Goal: Information Seeking & Learning: Learn about a topic

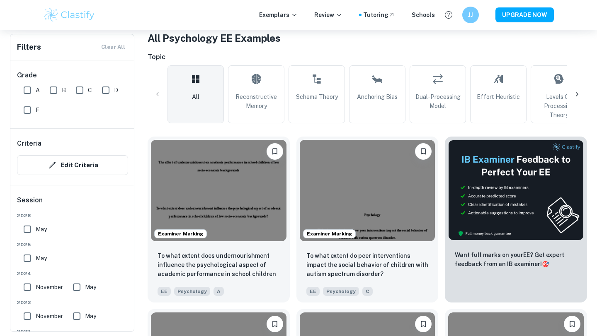
scroll to position [195, 0]
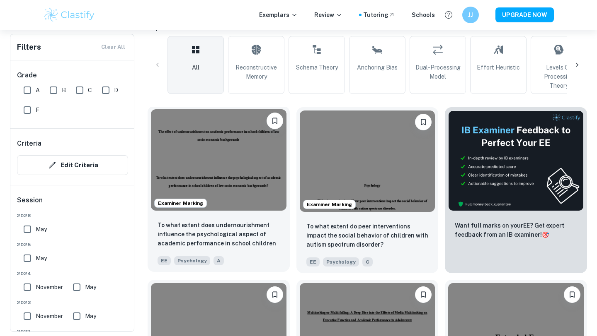
click at [196, 215] on div "To what extent does undernourishment influence the psychological aspect of acad…" at bounding box center [219, 243] width 142 height 58
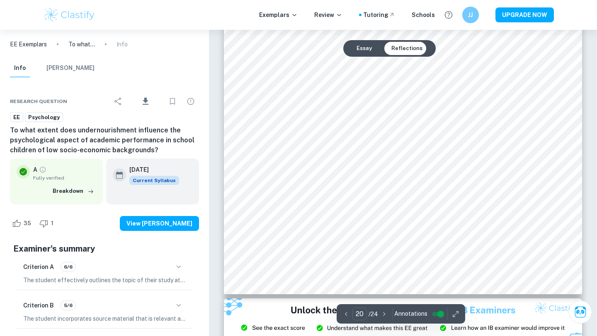
scroll to position [10180, 0]
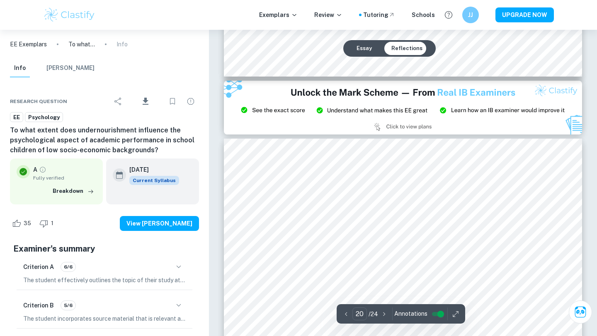
type input "21"
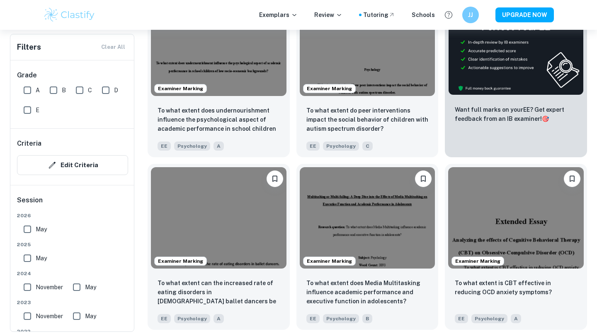
scroll to position [327, 0]
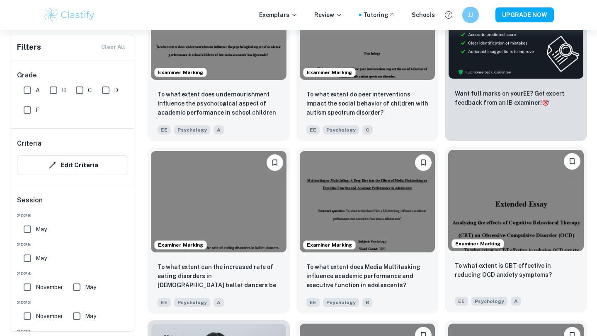
click at [501, 237] on img at bounding box center [515, 201] width 135 height 102
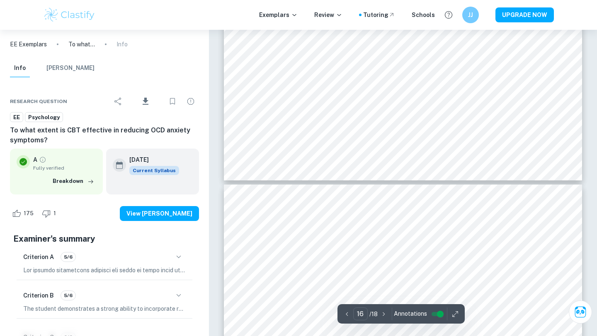
type input "17"
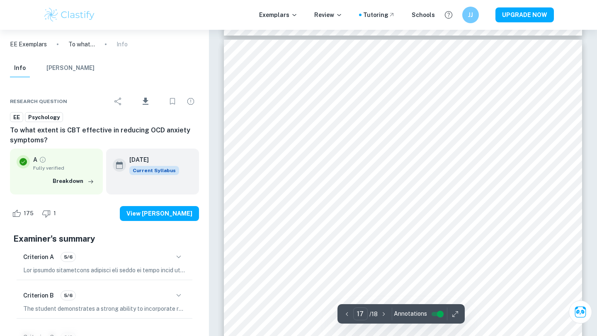
scroll to position [7833, 0]
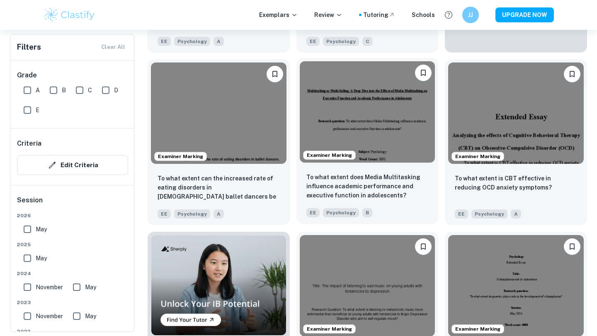
scroll to position [655, 0]
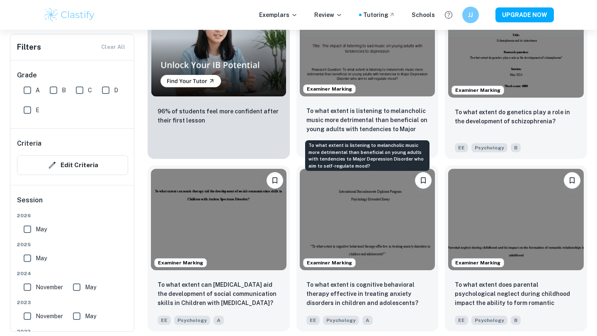
click at [373, 119] on p "To what extent is listening to melancholic music more detrimental than benefici…" at bounding box center [367, 120] width 122 height 28
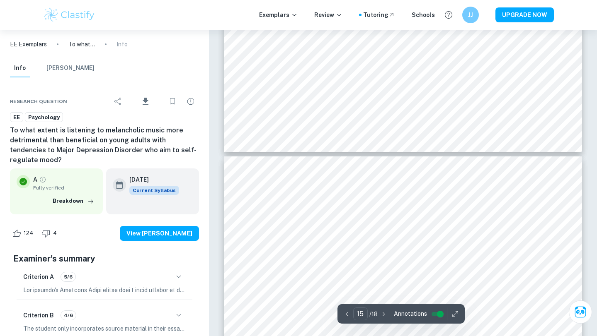
type input "16"
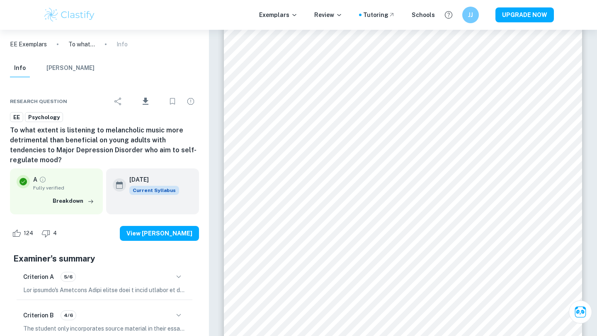
scroll to position [8110, 0]
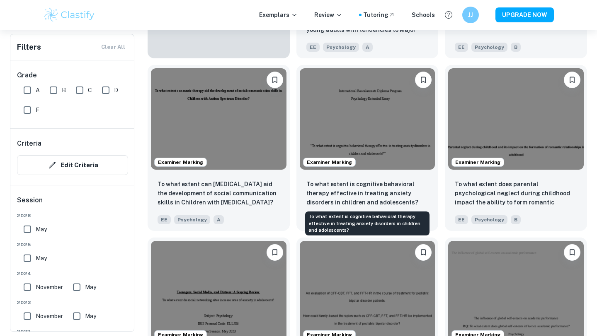
scroll to position [950, 0]
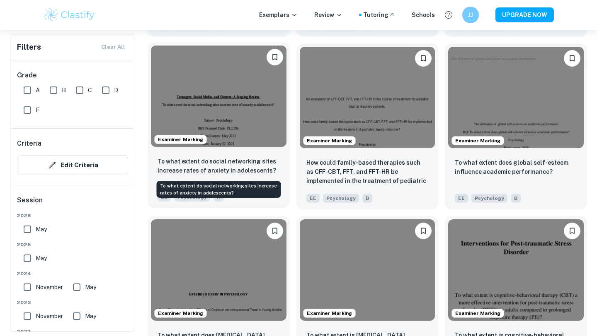
click at [257, 173] on p "To what extent do social networking sites increase rates of anxiety in adolesce…" at bounding box center [218, 166] width 122 height 18
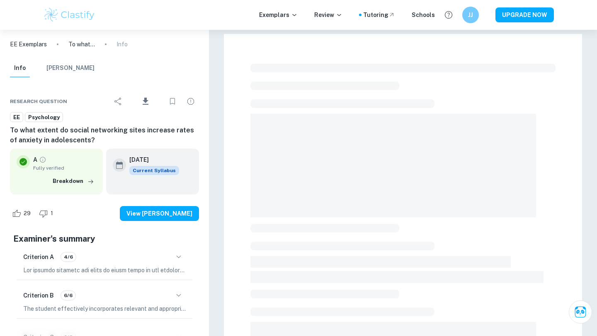
scroll to position [208, 0]
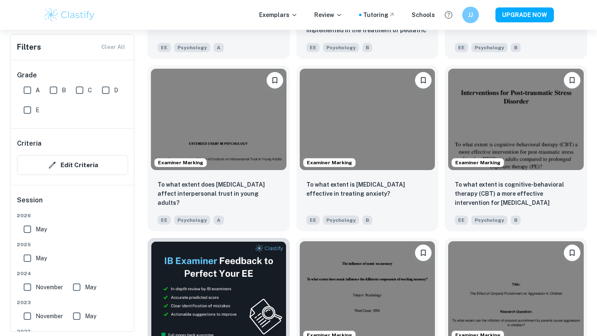
scroll to position [1103, 0]
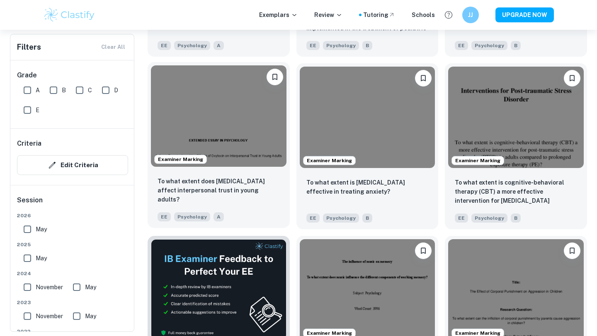
click at [214, 203] on div "To what extent does oxytocin affect interpersonal trust in young adults?" at bounding box center [218, 191] width 122 height 28
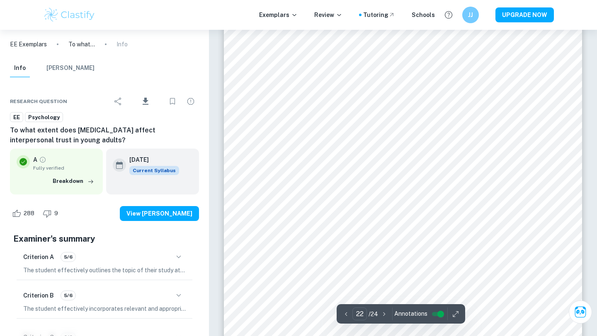
scroll to position [10206, 0]
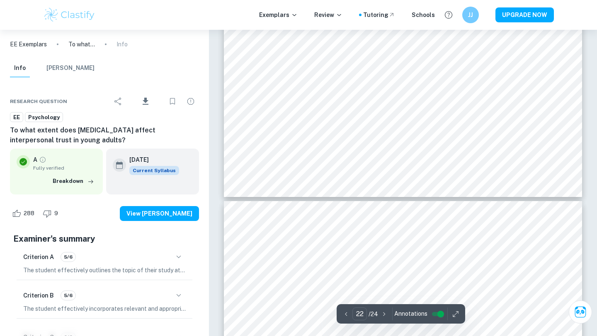
type input "23"
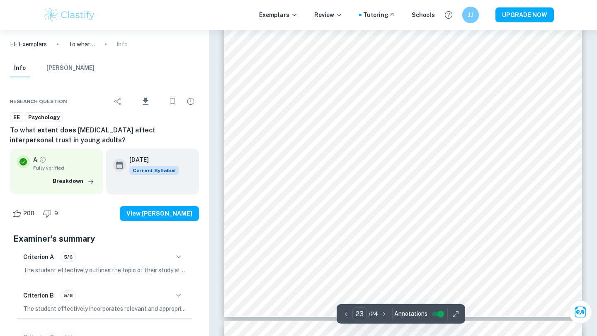
scroll to position [10756, 0]
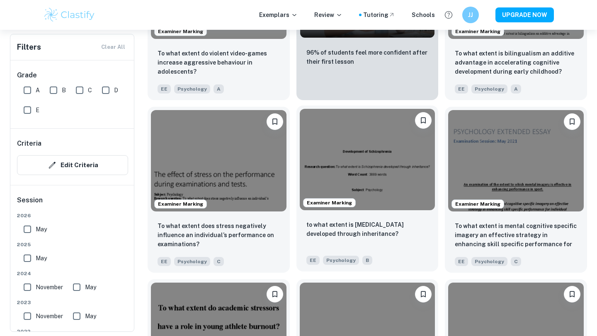
scroll to position [1686, 0]
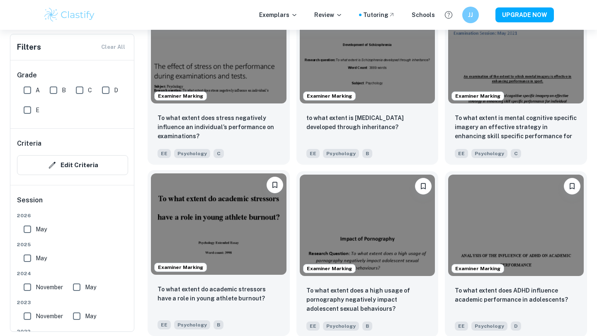
click at [242, 227] on img at bounding box center [218, 225] width 135 height 102
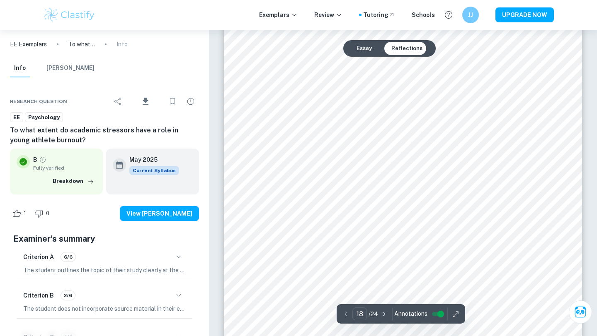
scroll to position [9472, 0]
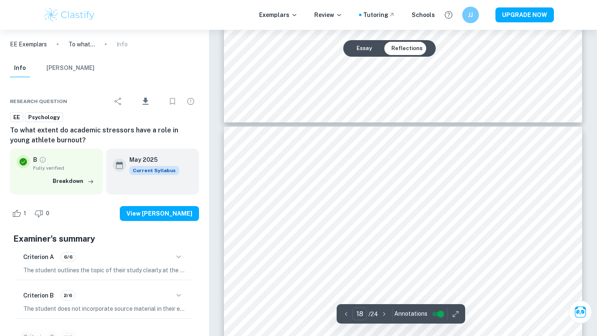
type input "19"
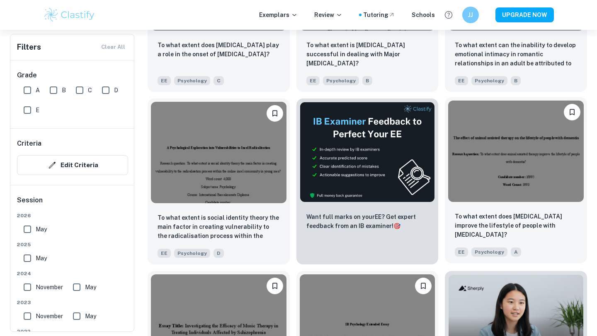
scroll to position [2109, 0]
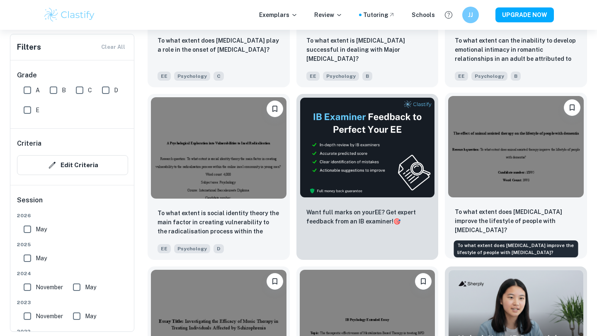
click at [491, 209] on p "To what extent does animal assisted therapy improve the lifestyle of people wit…" at bounding box center [516, 221] width 122 height 27
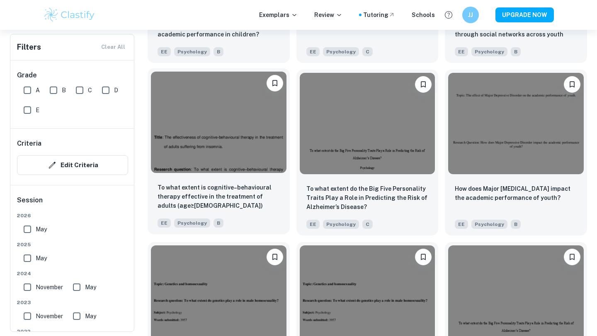
scroll to position [2872, 0]
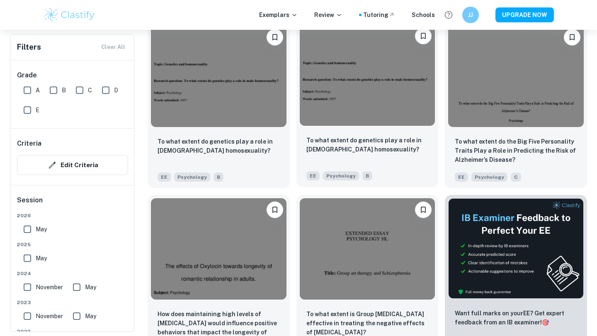
click at [435, 160] on div "To what extent do genetics play a role in male homosexuality? EE Psychology B" at bounding box center [367, 158] width 142 height 58
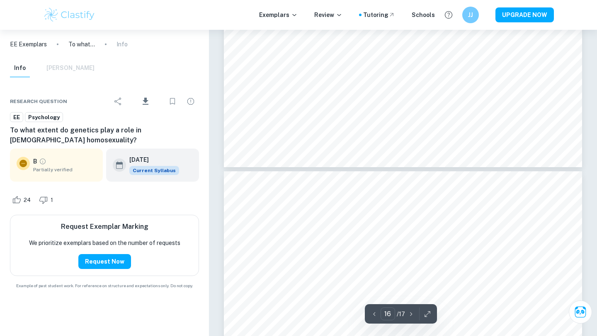
type input "17"
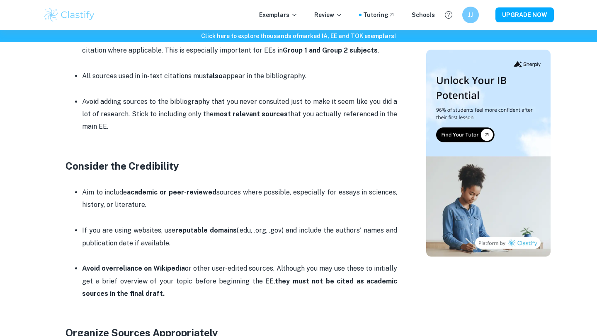
scroll to position [798, 0]
